Goal: Obtain resource: Download file/media

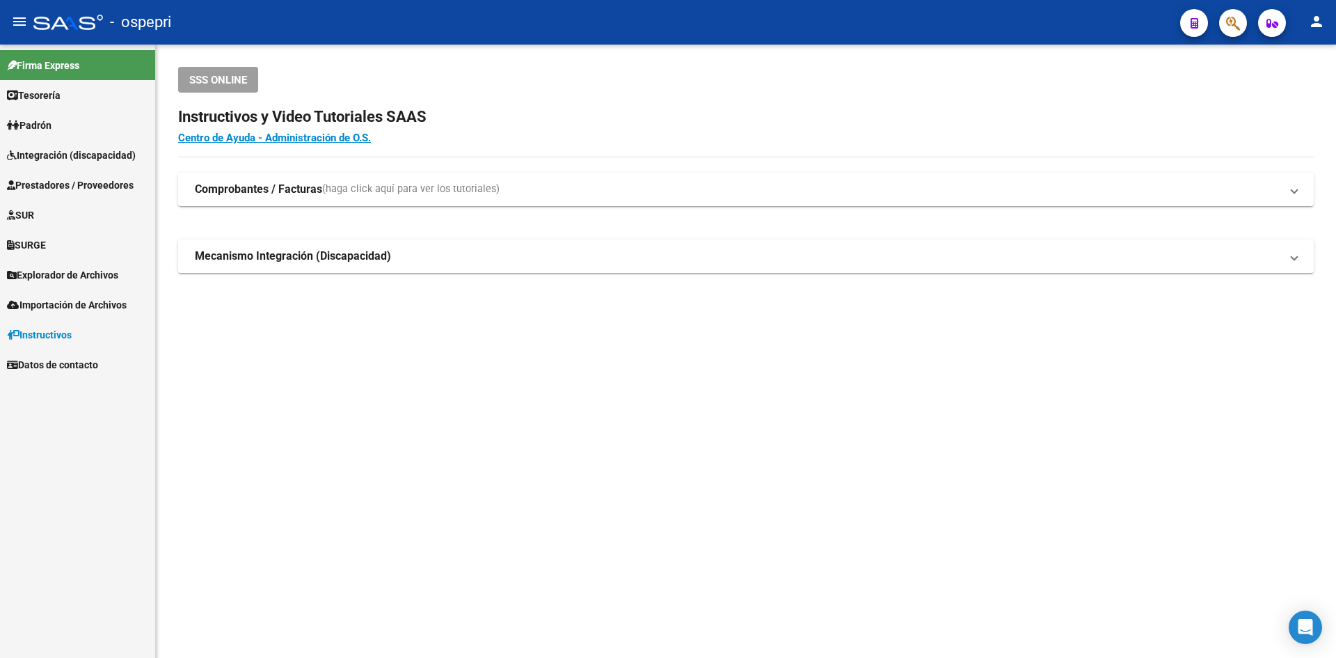
click at [63, 181] on span "Prestadores / Proveedores" at bounding box center [70, 184] width 127 height 15
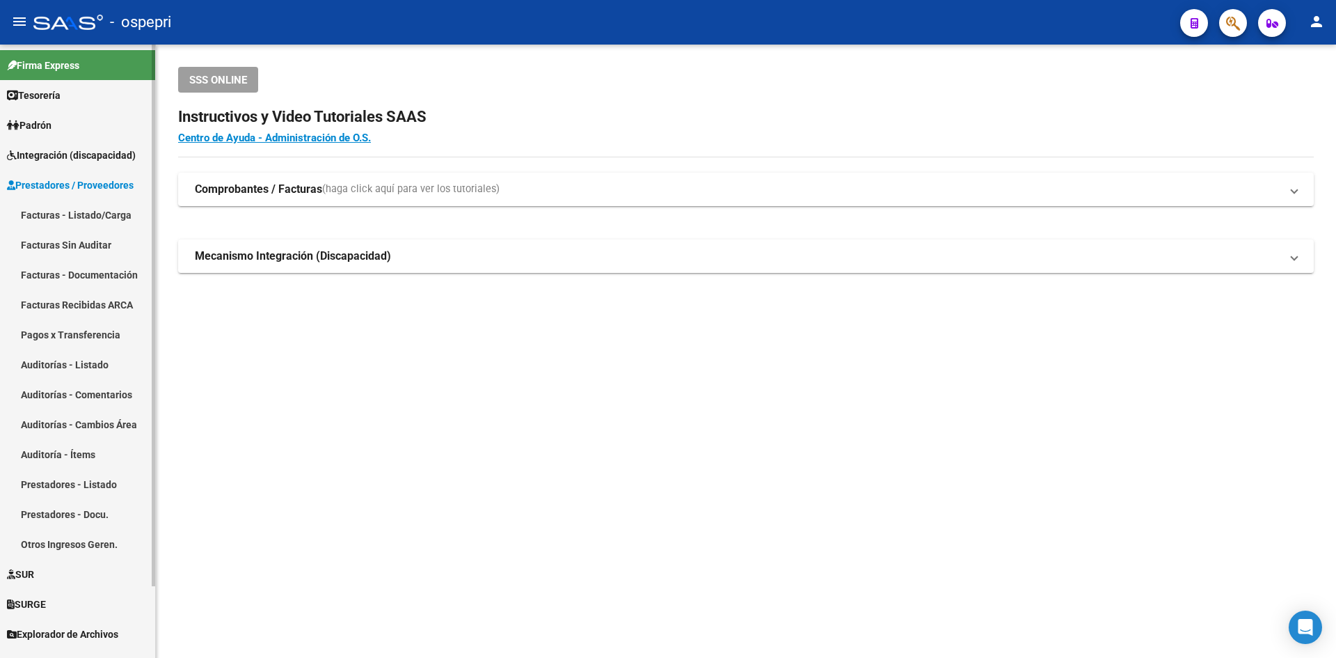
click at [68, 214] on link "Facturas - Listado/Carga" at bounding box center [77, 215] width 155 height 30
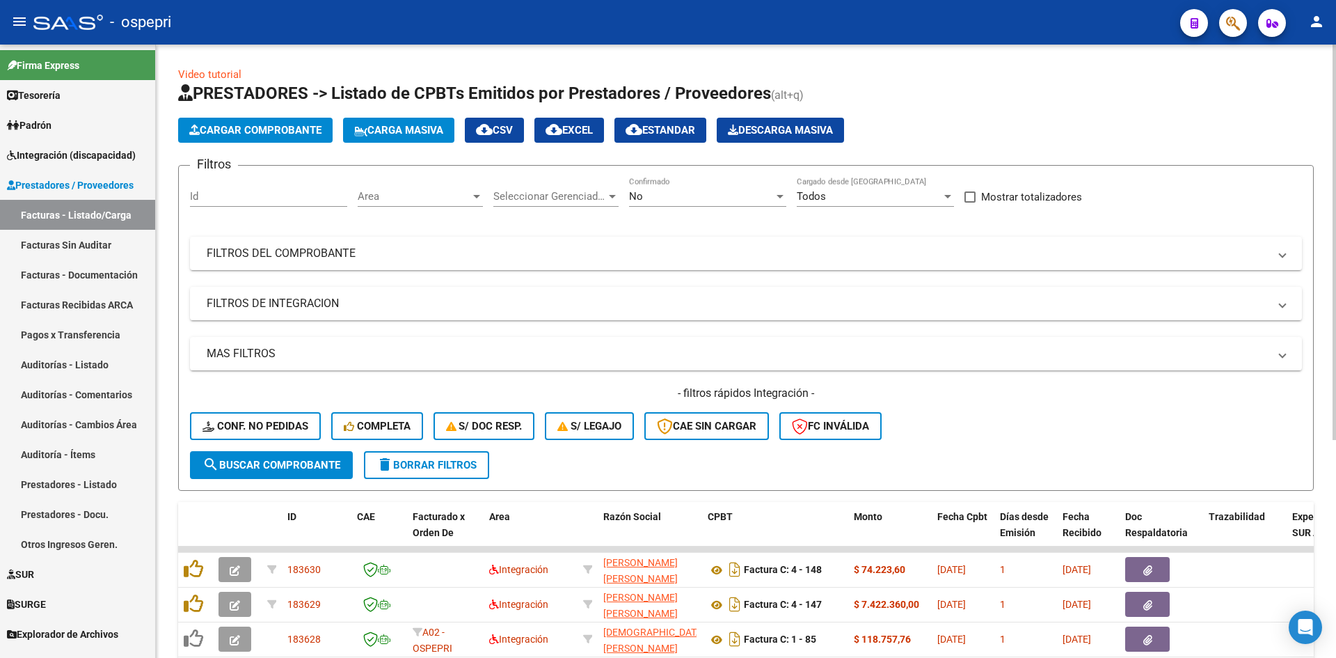
click at [513, 127] on span "cloud_download CSV" at bounding box center [494, 130] width 37 height 13
